Goal: Transaction & Acquisition: Purchase product/service

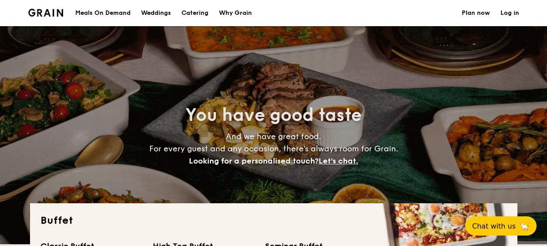
select select
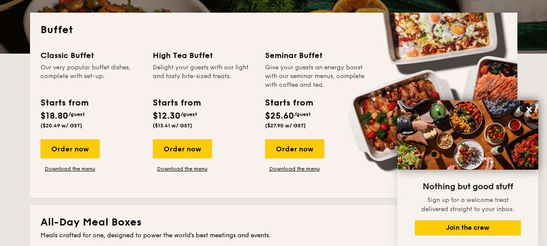
scroll to position [197, 0]
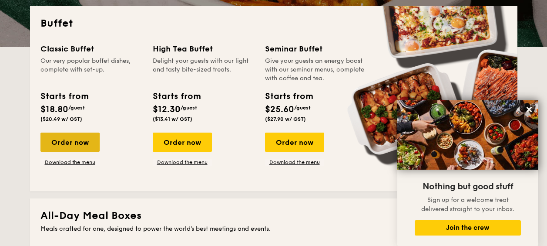
click at [91, 141] on div "Order now" at bounding box center [69, 141] width 59 height 19
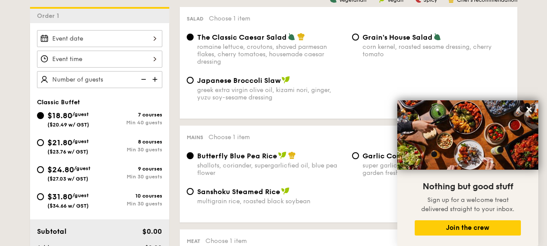
scroll to position [196, 0]
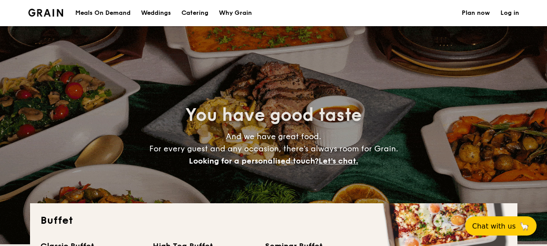
select select
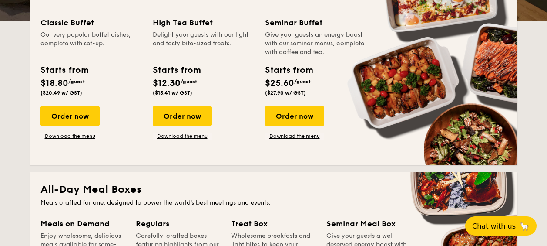
scroll to position [197, 0]
